Goal: Task Accomplishment & Management: Manage account settings

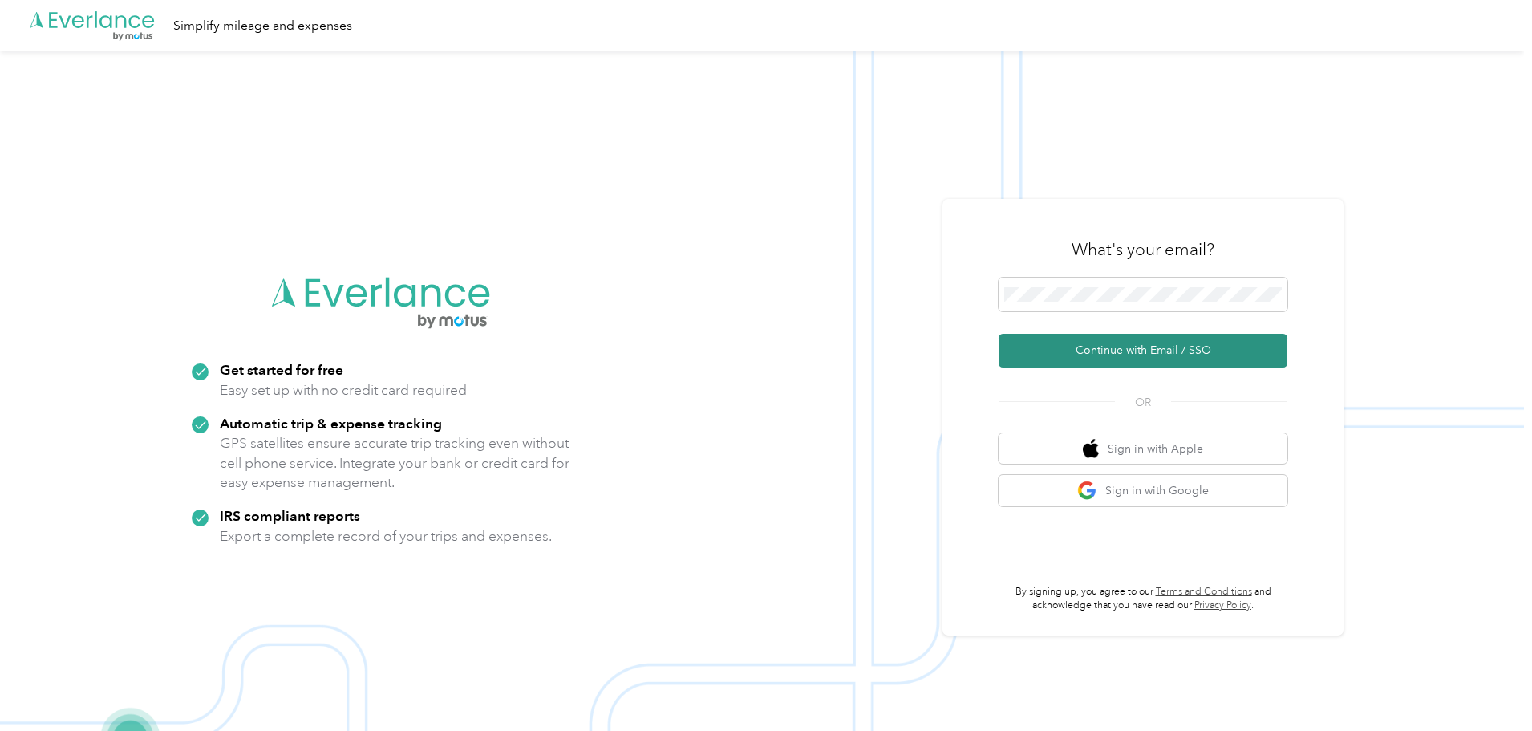
click at [1137, 351] on button "Continue with Email / SSO" at bounding box center [1143, 351] width 289 height 34
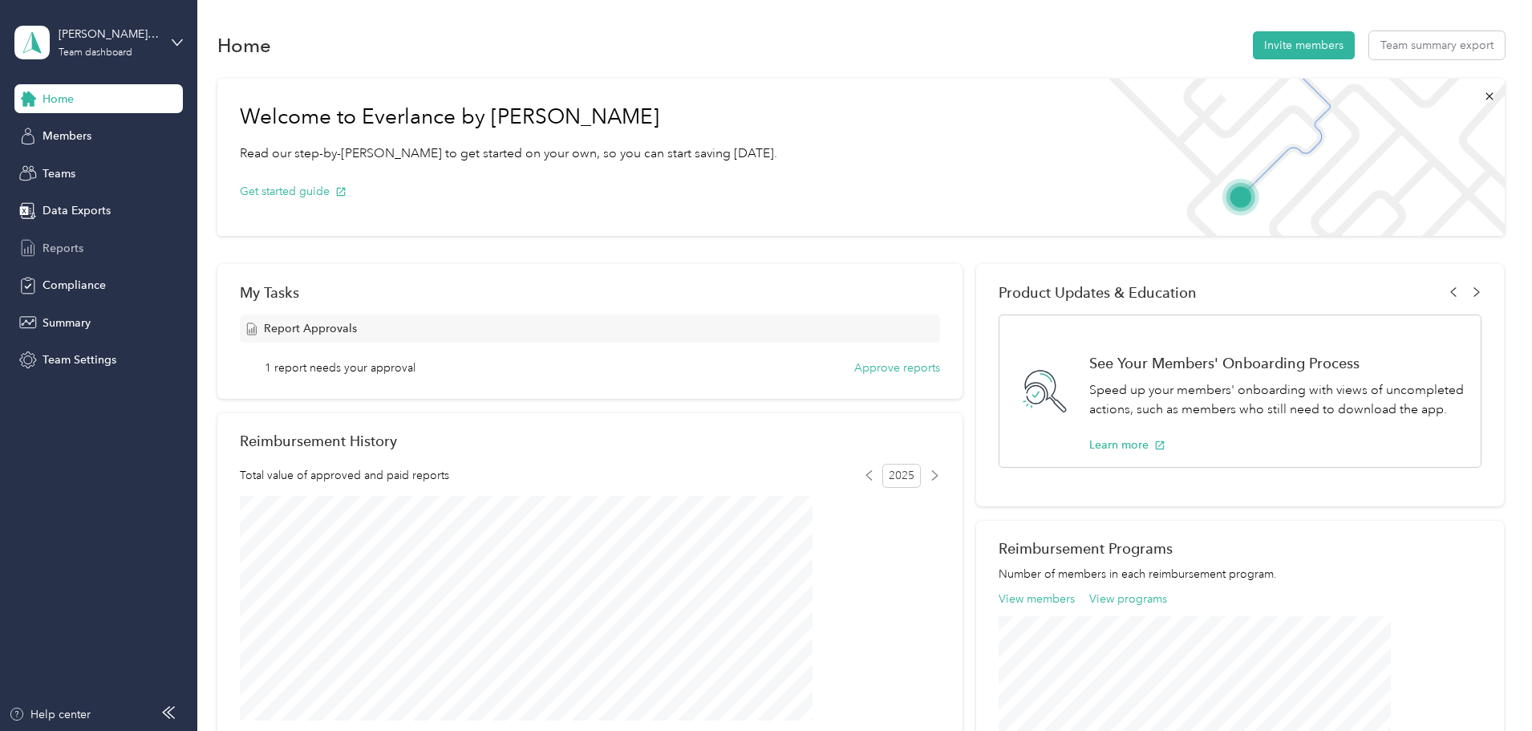
click at [54, 251] on span "Reports" at bounding box center [63, 248] width 41 height 17
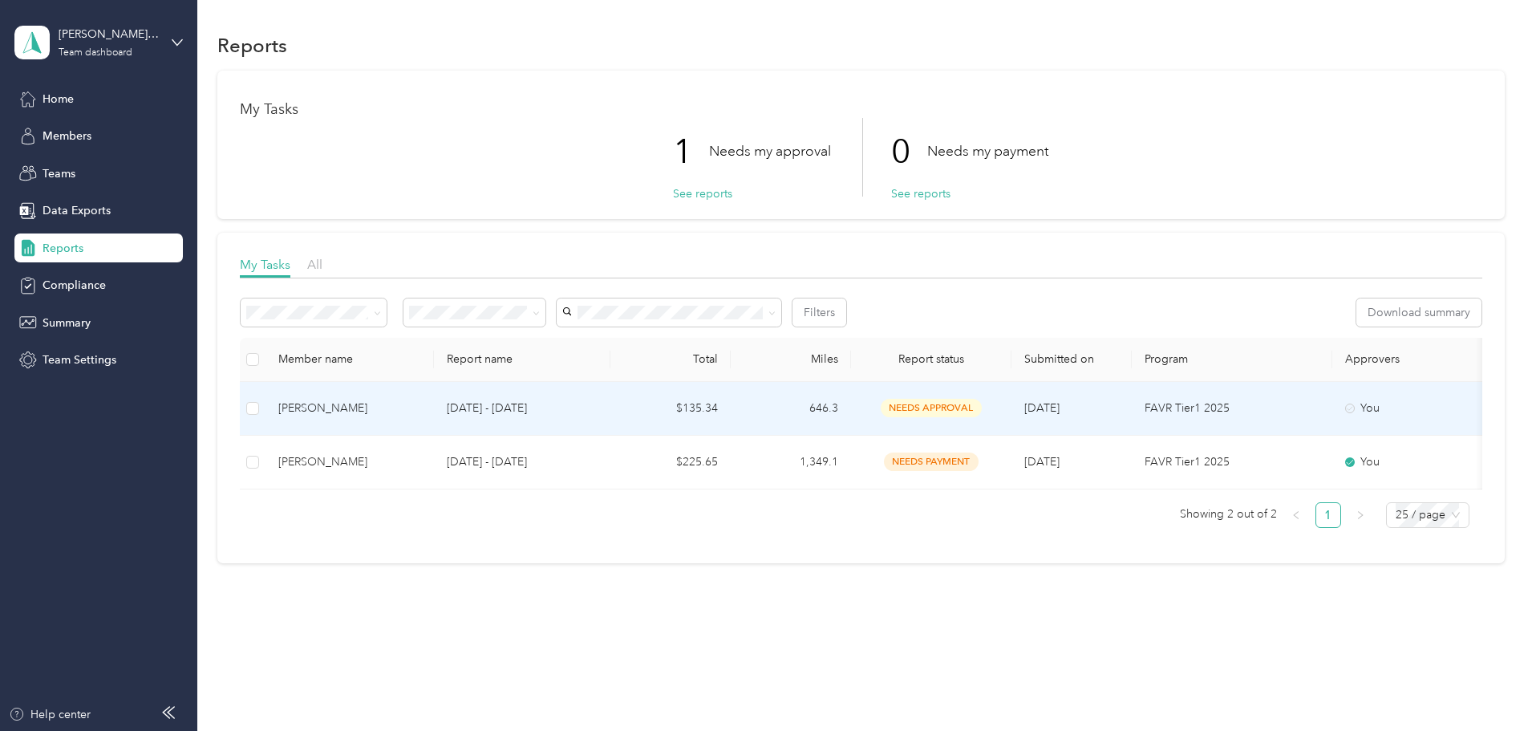
click at [421, 411] on div "Michael Babich" at bounding box center [349, 408] width 143 height 18
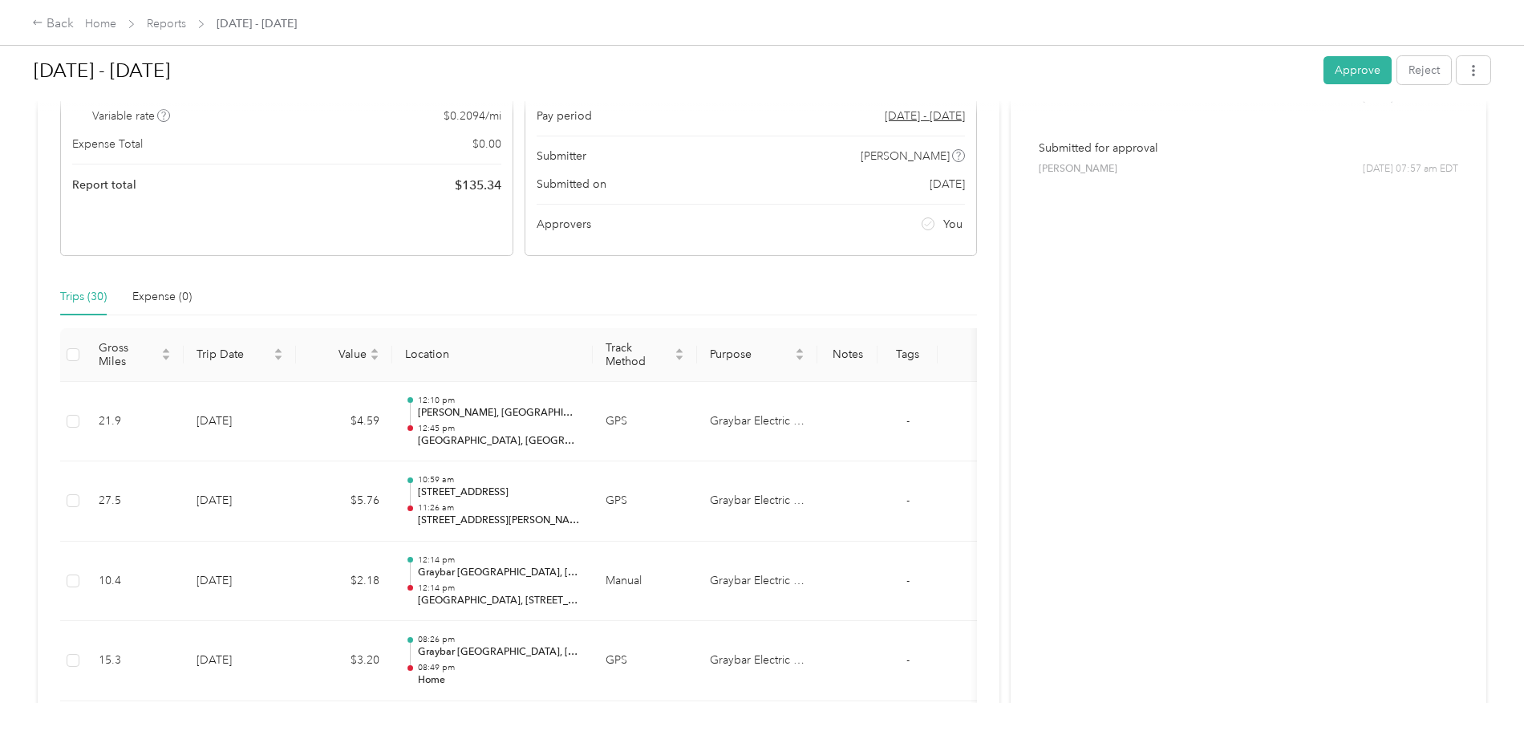
scroll to position [160, 0]
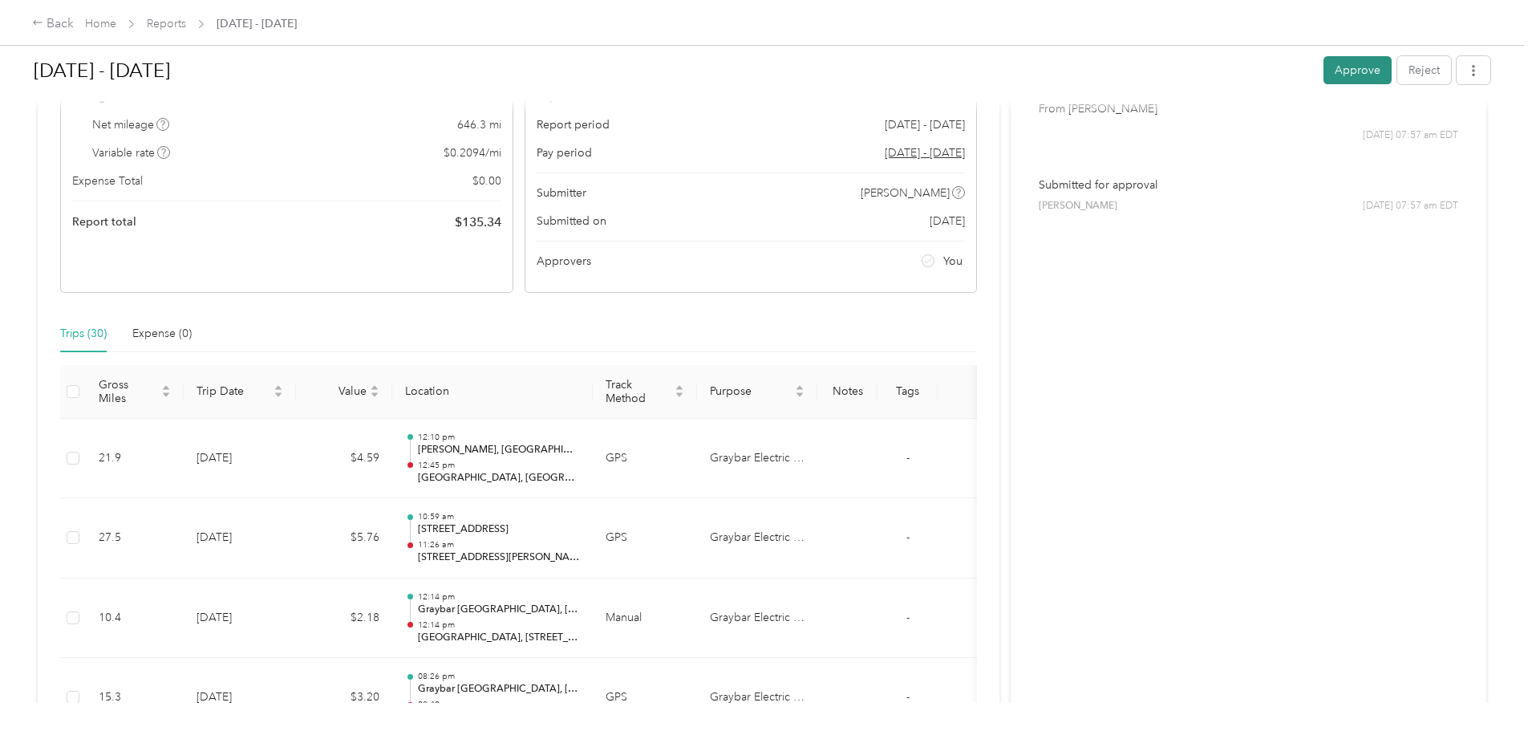
click at [1323, 69] on button "Approve" at bounding box center [1357, 70] width 68 height 28
